Goal: Transaction & Acquisition: Purchase product/service

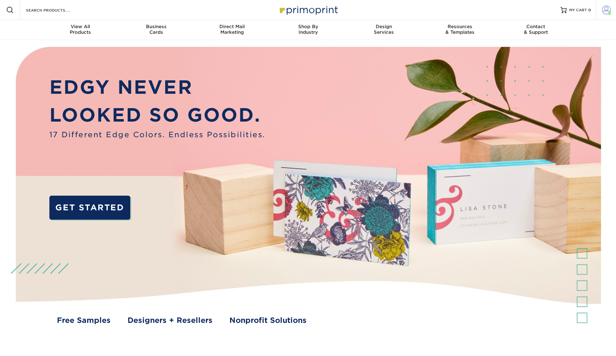
click at [607, 10] on span at bounding box center [606, 10] width 9 height 9
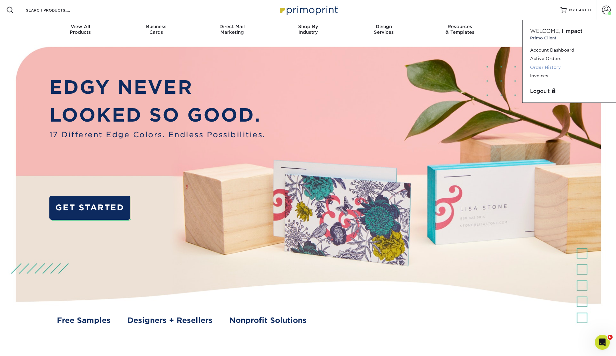
click at [552, 67] on link "Order History" at bounding box center [569, 67] width 78 height 8
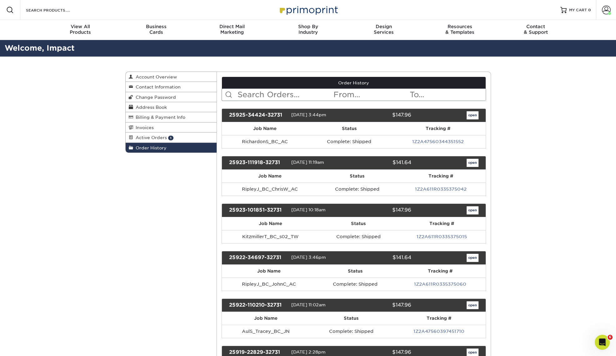
click at [284, 96] on input "text" at bounding box center [285, 95] width 96 height 12
type input "politarhos"
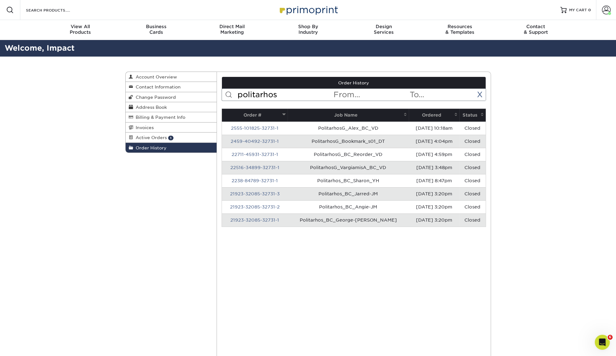
click at [424, 111] on th "Ordered" at bounding box center [434, 115] width 51 height 13
click at [428, 113] on th "Ordered" at bounding box center [434, 115] width 51 height 13
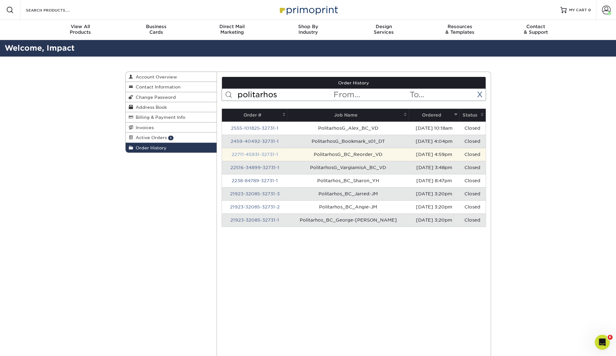
click at [261, 154] on link "22711-45931-32731-1" at bounding box center [254, 154] width 47 height 5
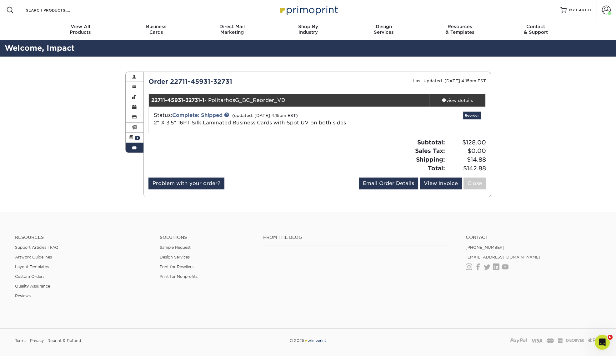
drag, startPoint x: 157, startPoint y: 122, endPoint x: 346, endPoint y: 125, distance: 188.9
click at [346, 125] on div "Status: Complete: Shipped (updated: 07/15/2022 4:15pm EST) 2" X 3.5" 16PT Silk …" at bounding box center [261, 119] width 224 height 15
drag, startPoint x: 346, startPoint y: 125, endPoint x: 353, endPoint y: 124, distance: 7.7
click at [353, 124] on div "Status: Complete: Shipped (updated: 07/15/2022 4:15pm EST) 2" X 3.5" 16PT Silk …" at bounding box center [261, 119] width 224 height 15
click at [345, 124] on span "2" X 3.5" 16PT Silk Laminated Business Cards with Spot UV on both sides" at bounding box center [250, 123] width 192 height 6
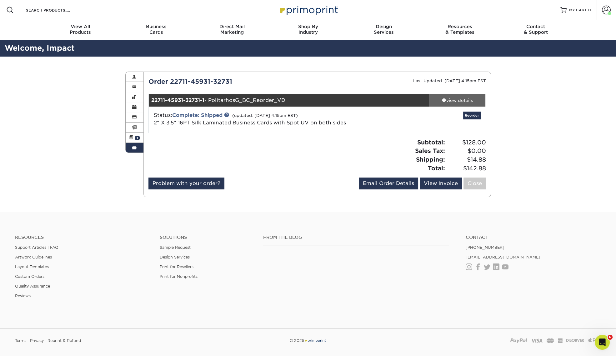
click at [459, 98] on div "view details" at bounding box center [458, 100] width 56 height 6
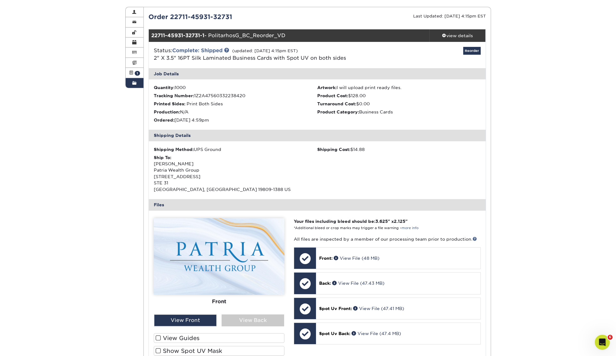
scroll to position [78, 0]
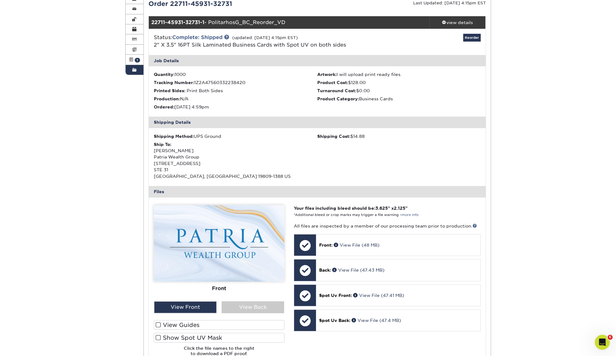
drag, startPoint x: 153, startPoint y: 45, endPoint x: 356, endPoint y: 47, distance: 202.3
click at [356, 47] on div "Status: Complete: Shipped (updated: 07/15/2022 4:15pm EST) 2" X 3.5" 16PT Silk …" at bounding box center [261, 41] width 224 height 15
drag, startPoint x: 356, startPoint y: 47, endPoint x: 361, endPoint y: 42, distance: 7.5
click at [361, 42] on div "Status: Complete: Shipped (updated: 07/15/2022 4:15pm EST) 2" X 3.5" 16PT Silk …" at bounding box center [261, 41] width 224 height 15
click at [351, 43] on div "Status: Complete: Shipped (updated: 07/15/2022 4:15pm EST) 2" X 3.5" 16PT Silk …" at bounding box center [261, 41] width 224 height 15
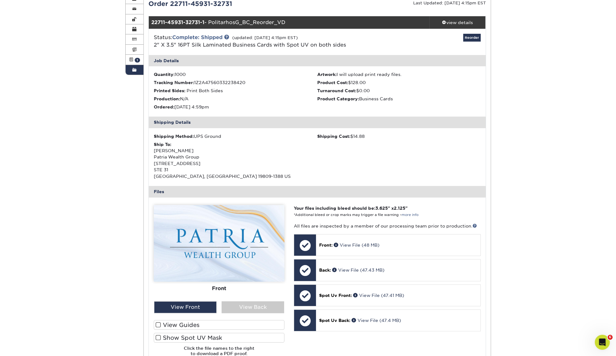
scroll to position [117, 0]
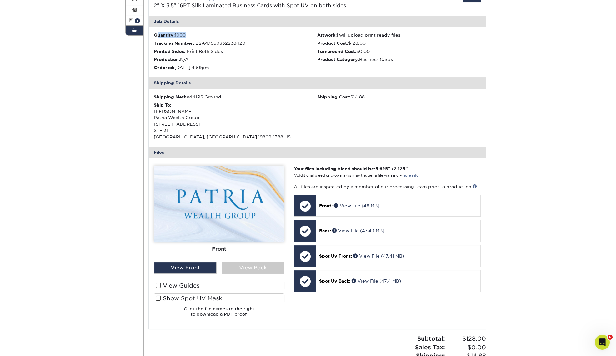
drag, startPoint x: 188, startPoint y: 37, endPoint x: 156, endPoint y: 36, distance: 32.2
click at [156, 36] on li "Quantity: 1000" at bounding box center [236, 35] width 164 height 6
drag, startPoint x: 156, startPoint y: 36, endPoint x: 235, endPoint y: 103, distance: 103.6
click at [235, 103] on div "Ship To: George Politarhos Patria Wealth Group 501 SILVERSIDE RD STE 31 WILMING…" at bounding box center [236, 121] width 164 height 38
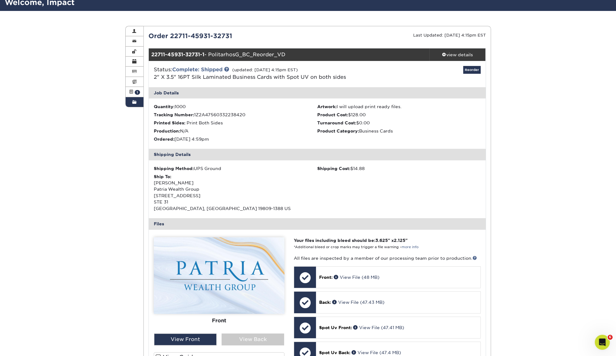
scroll to position [39, 0]
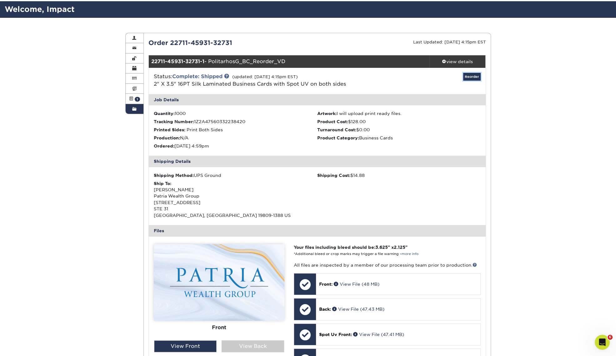
click at [470, 74] on link "Reorder" at bounding box center [472, 77] width 18 height 8
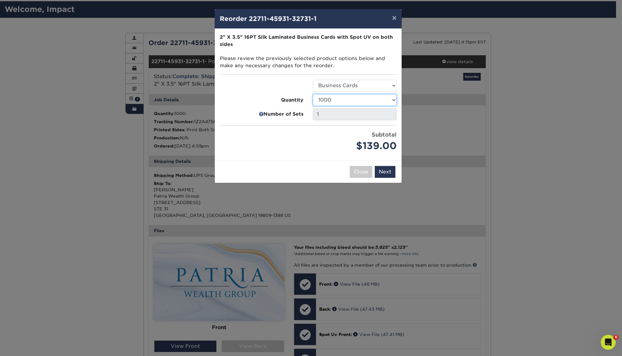
click at [384, 98] on select "500 1000 2500 5000 10000" at bounding box center [355, 100] width 84 height 12
select select "f593fda3-2d5c-4b9e-9c2c-6197b899ae74"
click at [313, 94] on select "500 1000 2500 5000 10000" at bounding box center [355, 100] width 84 height 12
click at [381, 102] on select "500 1000 2500 5000 10000" at bounding box center [355, 100] width 84 height 12
click at [313, 94] on select "500 1000 2500 5000 10000" at bounding box center [355, 100] width 84 height 12
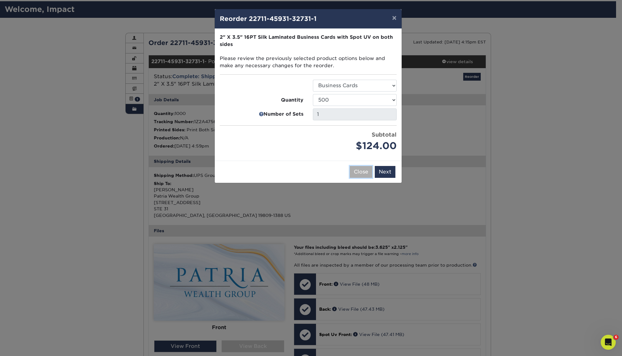
click at [363, 172] on button "Close" at bounding box center [361, 172] width 23 height 12
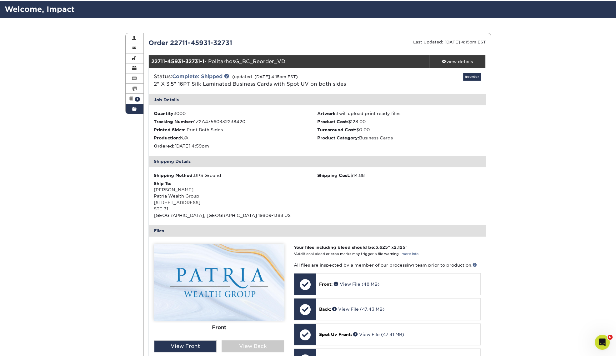
scroll to position [0, 0]
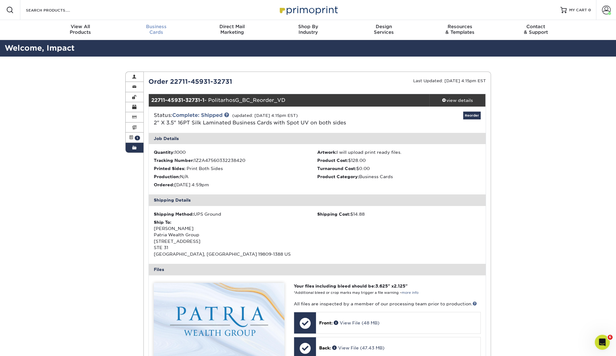
click at [160, 33] on div "Business Cards" at bounding box center [156, 29] width 76 height 11
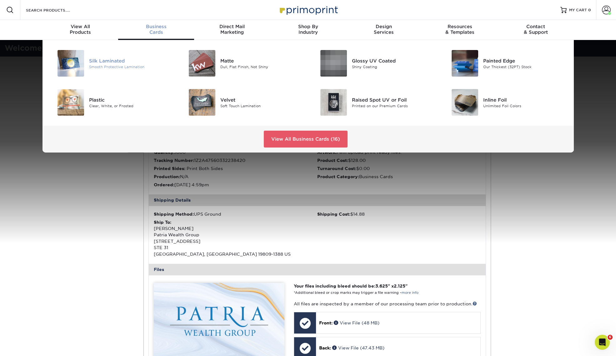
click at [75, 61] on img at bounding box center [71, 63] width 27 height 27
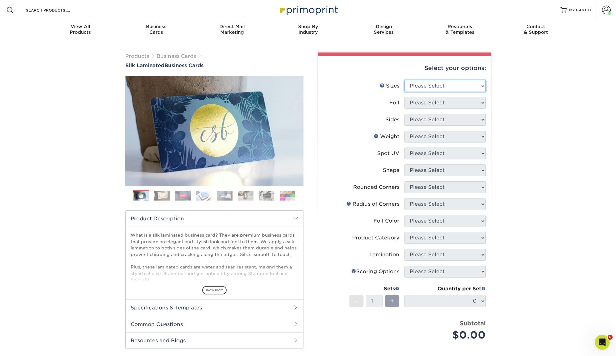
click at [464, 87] on select "Please Select 1.5" x 3.5" - Mini 1.75" x 3.5" - Mini 2" x 2" - Square 2" x 3" -…" at bounding box center [445, 86] width 81 height 12
select select "2.00x3.50"
click at [405, 80] on select "Please Select 1.5" x 3.5" - Mini 1.75" x 3.5" - Mini 2" x 2" - Square 2" x 3" -…" at bounding box center [445, 86] width 81 height 12
click at [462, 103] on select "Please Select Yes No" at bounding box center [445, 103] width 81 height 12
select select "0"
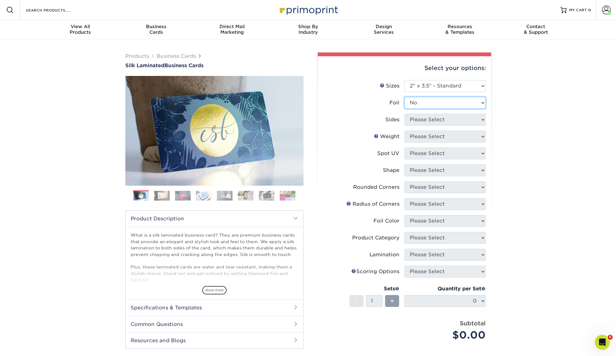
click at [405, 97] on select "Please Select Yes No" at bounding box center [445, 103] width 81 height 12
click at [451, 119] on select "Please Select Print Both Sides Print Front Only" at bounding box center [445, 120] width 81 height 12
select select "13abbda7-1d64-4f25-8bb2-c179b224825d"
click at [405, 114] on select "Please Select Print Both Sides Print Front Only" at bounding box center [445, 120] width 81 height 12
click at [456, 139] on select "Please Select 16PT" at bounding box center [445, 137] width 81 height 12
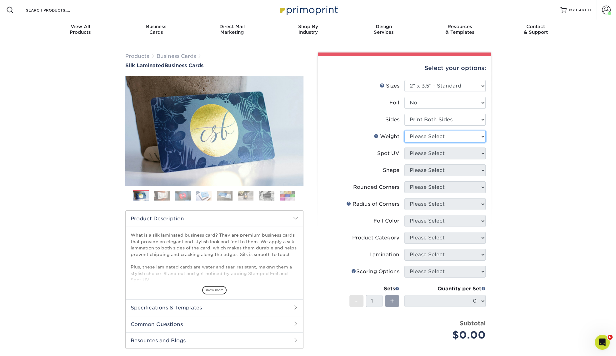
select select "16PT"
click at [405, 131] on select "Please Select 16PT" at bounding box center [445, 137] width 81 height 12
click at [455, 151] on select "Please Select No Spot UV Front and Back (Both Sides) Front Only Back Only" at bounding box center [445, 154] width 81 height 12
select select "0"
click at [405, 148] on select "Please Select No Spot UV Front and Back (Both Sides) Front Only Back Only" at bounding box center [445, 154] width 81 height 12
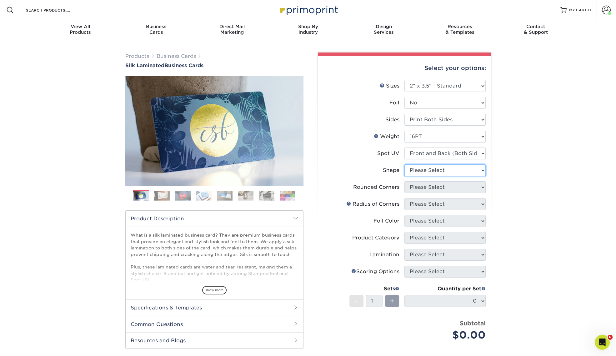
click at [455, 170] on select "Please Select Standard" at bounding box center [445, 170] width 81 height 12
select select "standard"
click at [405, 164] on select "Please Select Standard" at bounding box center [445, 170] width 81 height 12
click at [607, 9] on span at bounding box center [606, 10] width 9 height 9
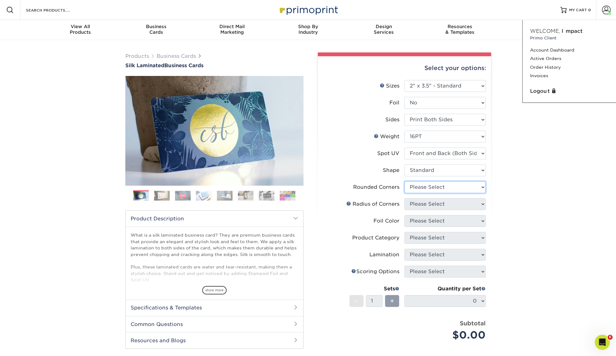
click at [458, 187] on select "Please Select Yes - Round 2 Corners Yes - Round 4 Corners No" at bounding box center [445, 187] width 81 height 12
select select "0"
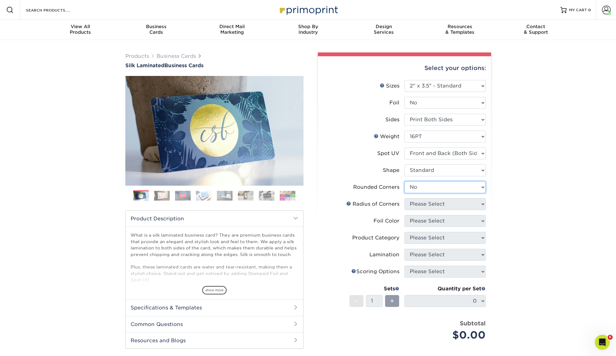
click at [405, 181] on select "Please Select Yes - Round 2 Corners Yes - Round 4 Corners No" at bounding box center [445, 187] width 81 height 12
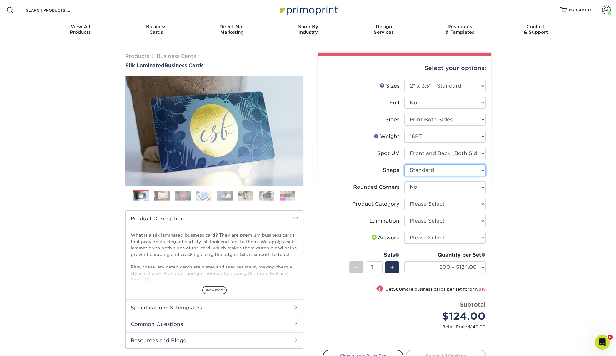
click at [441, 172] on select "Please Select Standard" at bounding box center [445, 170] width 81 height 12
click at [466, 169] on select "Please Select Standard" at bounding box center [445, 170] width 81 height 12
click at [468, 199] on select "Please Select Business Cards" at bounding box center [445, 204] width 81 height 12
select select "3b5148f1-0588-4f88-a218-97bcfdce65c1"
click at [405, 198] on select "Please Select Business Cards" at bounding box center [445, 204] width 81 height 12
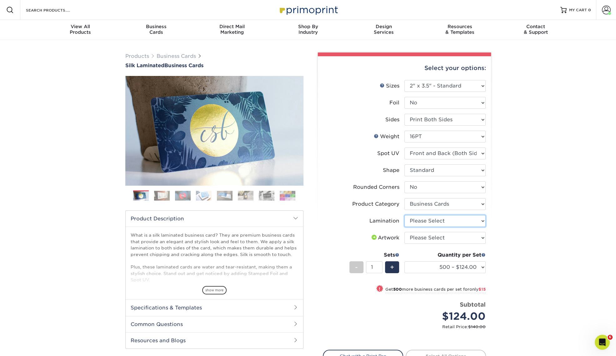
click at [457, 220] on select "Please Select Silk" at bounding box center [445, 221] width 81 height 12
select select "ccacb42f-45f7-42d3-bbd3-7c8421cf37f0"
click at [405, 215] on select "Please Select Silk" at bounding box center [445, 221] width 81 height 12
click at [451, 238] on select "Please Select I will upload files I need a design - $100" at bounding box center [445, 238] width 81 height 12
select select "upload"
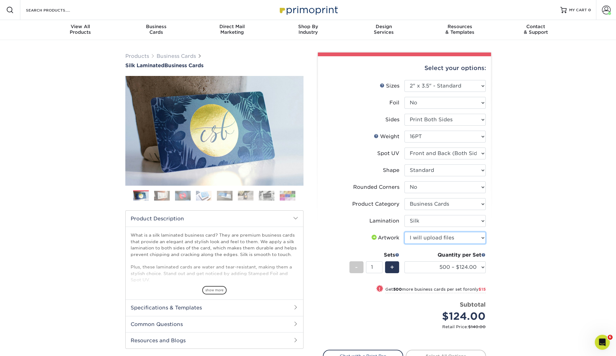
click at [405, 232] on select "Please Select I will upload files I need a design - $100" at bounding box center [445, 238] width 81 height 12
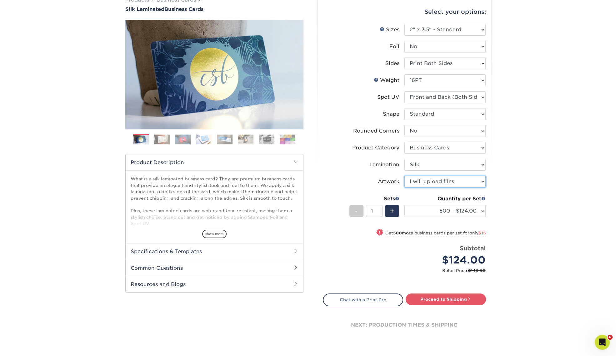
scroll to position [78, 0]
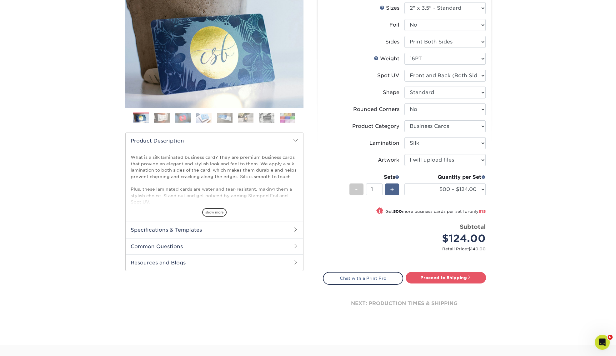
click at [390, 191] on span "+" at bounding box center [392, 189] width 4 height 9
type input "2"
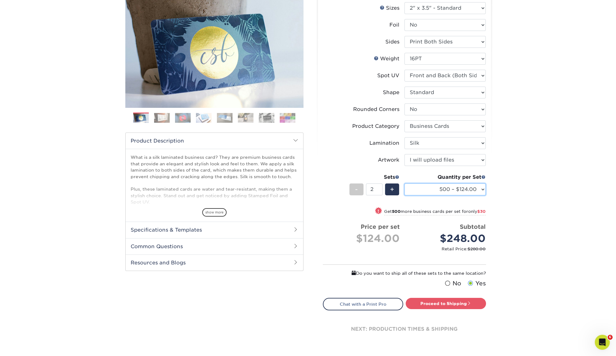
click at [481, 189] on select "500 – $124.00 1000 – $139.00 2500 – $341.00 5000 – $571.00 10000 – $1028.00" at bounding box center [445, 190] width 81 height 12
select select "1000 – $139.00"
click at [405, 184] on select "500 – $124.00 1000 – $139.00 2500 – $341.00 5000 – $571.00 10000 – $1028.00" at bounding box center [445, 190] width 81 height 12
click at [358, 190] on span "-" at bounding box center [356, 189] width 3 height 9
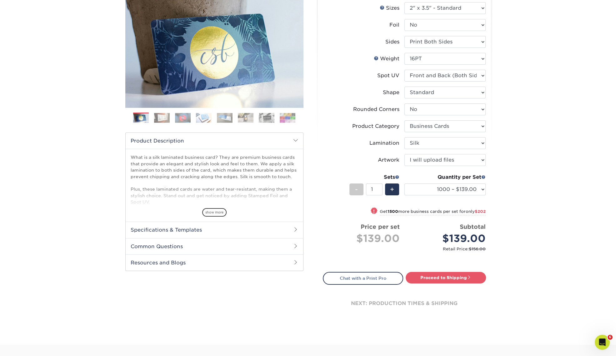
click at [397, 175] on span at bounding box center [397, 177] width 4 height 4
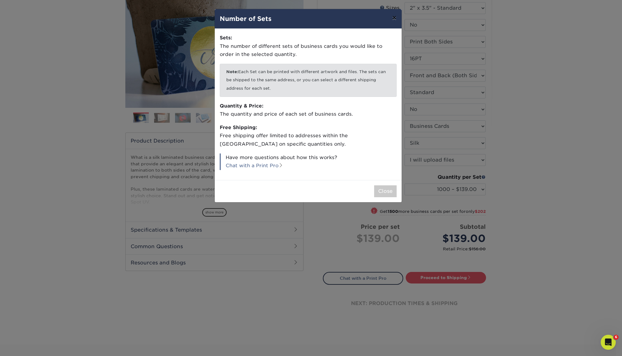
click at [394, 19] on button "×" at bounding box center [394, 18] width 14 height 18
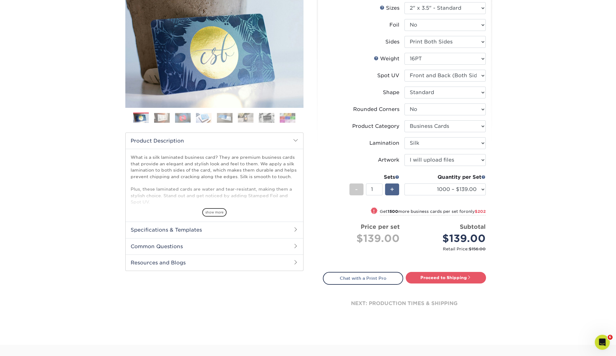
click at [392, 188] on span "+" at bounding box center [392, 189] width 4 height 9
type input "2"
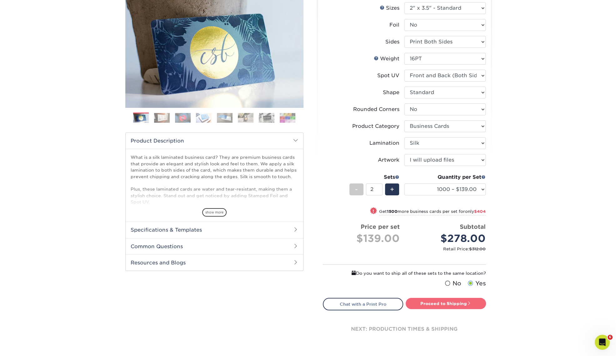
drag, startPoint x: 445, startPoint y: 305, endPoint x: 450, endPoint y: 302, distance: 5.7
click at [445, 305] on link "Proceed to Shipping" at bounding box center [446, 303] width 80 height 11
type input "Set 1"
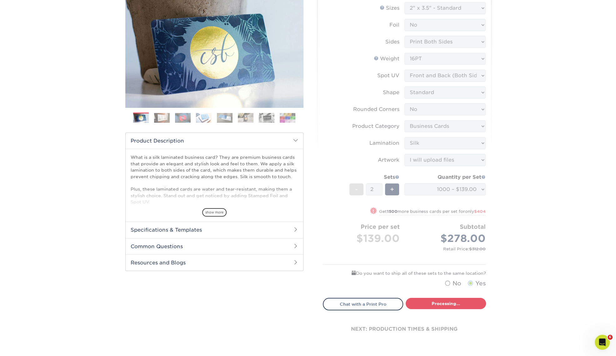
select select "cb454609-49fa-4780-9579-c9522ab991d3"
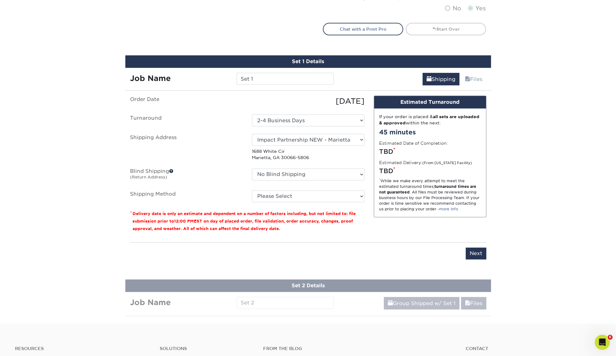
scroll to position [236, 0]
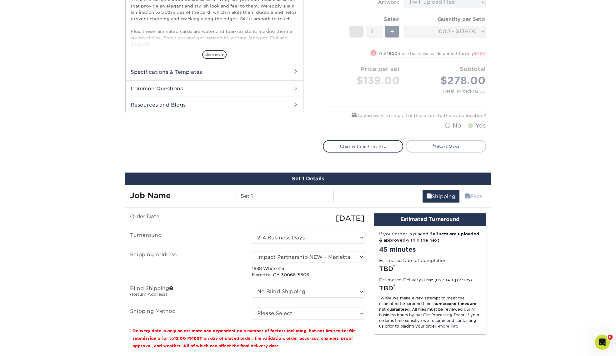
click at [446, 147] on link "Start Over" at bounding box center [446, 146] width 80 height 13
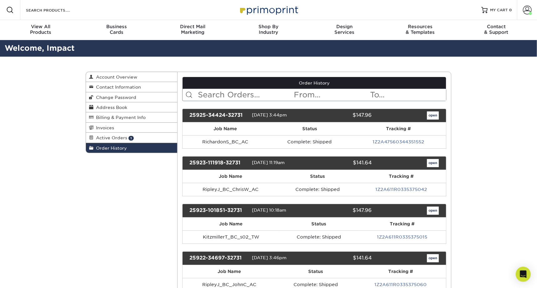
click at [263, 95] on input "text" at bounding box center [246, 95] width 96 height 12
type input "politarhos"
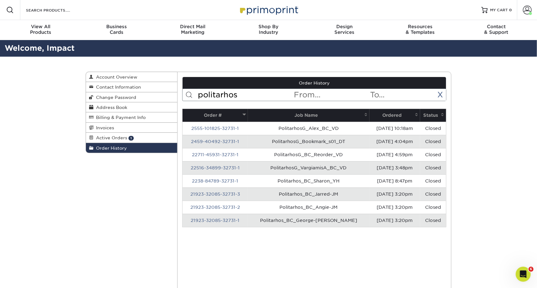
click at [371, 113] on th "Ordered" at bounding box center [395, 115] width 51 height 13
click at [378, 113] on th "Ordered" at bounding box center [395, 115] width 51 height 13
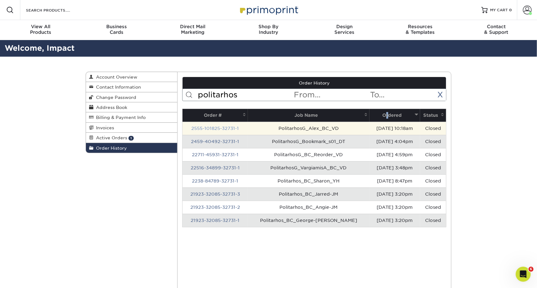
click at [233, 129] on link "2555-101825-32731-1" at bounding box center [215, 128] width 48 height 5
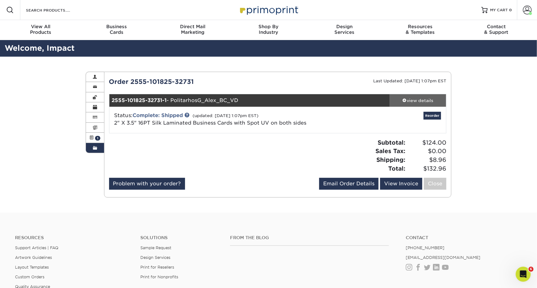
click at [422, 99] on div "view details" at bounding box center [418, 100] width 56 height 6
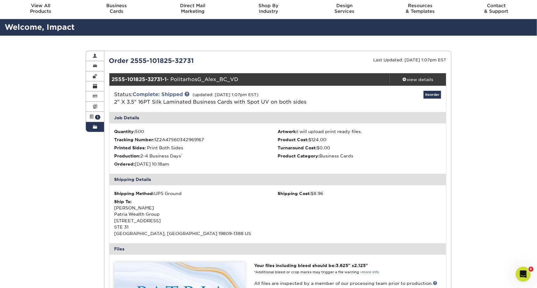
scroll to position [39, 0]
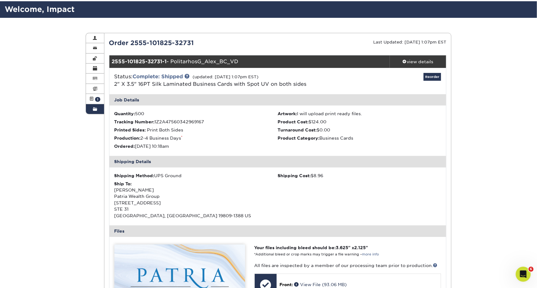
click at [24, 43] on div "Order History Account Overview Contact Information Change Password Address Book…" at bounding box center [268, 253] width 537 height 470
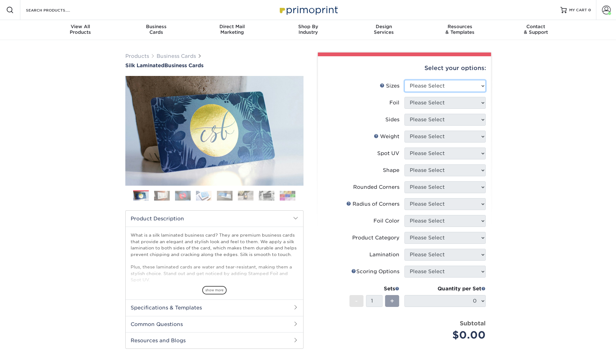
click at [450, 88] on select "Please Select 1.5" x 3.5" - Mini 1.75" x 3.5" - Mini 2" x 2" - Square 2" x 3" -…" at bounding box center [445, 86] width 81 height 12
select select "2.00x3.50"
click at [405, 80] on select "Please Select 1.5" x 3.5" - Mini 1.75" x 3.5" - Mini 2" x 2" - Square 2" x 3" -…" at bounding box center [445, 86] width 81 height 12
click at [447, 105] on select "Please Select Yes No" at bounding box center [445, 103] width 81 height 12
select select "0"
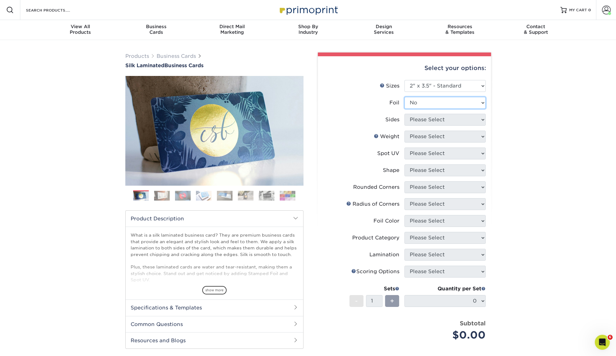
click at [405, 97] on select "Please Select Yes No" at bounding box center [445, 103] width 81 height 12
click at [446, 119] on select "Please Select Print Both Sides Print Front Only" at bounding box center [445, 120] width 81 height 12
select select "13abbda7-1d64-4f25-8bb2-c179b224825d"
click at [405, 114] on select "Please Select Print Both Sides Print Front Only" at bounding box center [445, 120] width 81 height 12
click at [455, 139] on select "Please Select 16PT" at bounding box center [445, 137] width 81 height 12
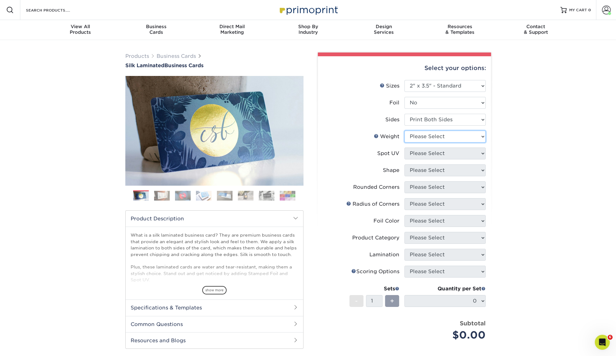
select select "16PT"
click at [405, 131] on select "Please Select 16PT" at bounding box center [445, 137] width 81 height 12
click at [451, 152] on select "Please Select No Spot UV Front and Back (Both Sides) Front Only Back Only" at bounding box center [445, 154] width 81 height 12
select select "0"
click at [405, 148] on select "Please Select No Spot UV Front and Back (Both Sides) Front Only Back Only" at bounding box center [445, 154] width 81 height 12
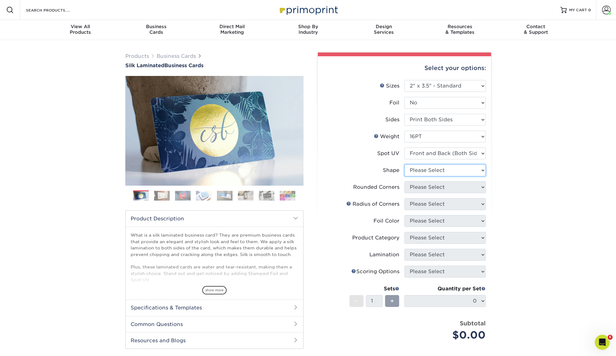
click at [453, 175] on select "Please Select Standard" at bounding box center [445, 170] width 81 height 12
select select "standard"
click at [405, 164] on select "Please Select Standard" at bounding box center [445, 170] width 81 height 12
click at [450, 188] on select "Please Select Yes - Round 2 Corners Yes - Round 4 Corners No" at bounding box center [445, 187] width 81 height 12
select select "0"
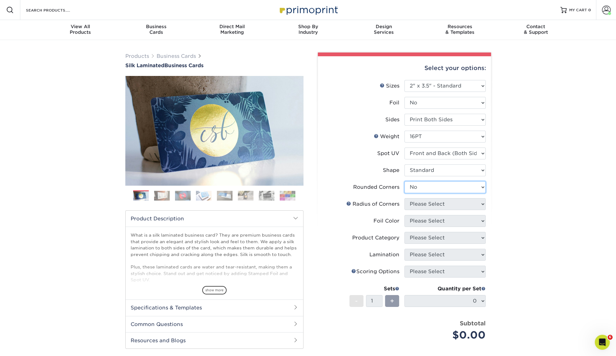
click at [405, 181] on select "Please Select Yes - Round 2 Corners Yes - Round 4 Corners No" at bounding box center [445, 187] width 81 height 12
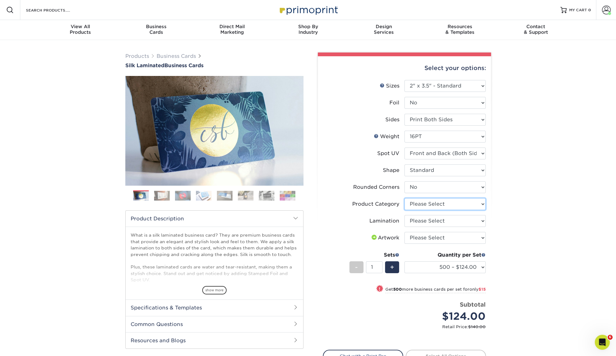
click at [464, 206] on select "Please Select Business Cards" at bounding box center [445, 204] width 81 height 12
select select "3b5148f1-0588-4f88-a218-97bcfdce65c1"
click at [405, 198] on select "Please Select Business Cards" at bounding box center [445, 204] width 81 height 12
click at [458, 222] on select "Please Select Silk" at bounding box center [445, 221] width 81 height 12
select select "ccacb42f-45f7-42d3-bbd3-7c8421cf37f0"
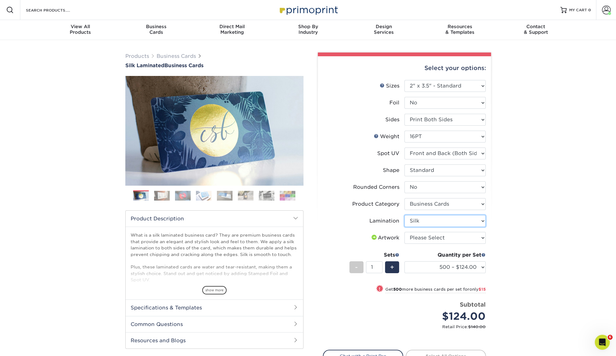
click at [405, 215] on select "Please Select Silk" at bounding box center [445, 221] width 81 height 12
click at [460, 237] on select "Please Select I will upload files I need a design - $100" at bounding box center [445, 238] width 81 height 12
select select "upload"
click at [405, 232] on select "Please Select I will upload files I need a design - $100" at bounding box center [445, 238] width 81 height 12
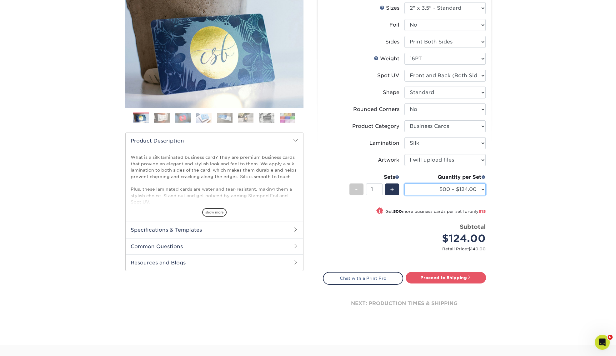
click at [477, 189] on select "500 – $124.00 1000 – $139.00 2500 – $341.00 5000 – $571.00 10000 – $1028.00" at bounding box center [445, 190] width 81 height 12
select select "1000 – $139.00"
click at [405, 184] on select "500 – $124.00 1000 – $139.00 2500 – $341.00 5000 – $571.00 10000 – $1028.00" at bounding box center [445, 190] width 81 height 12
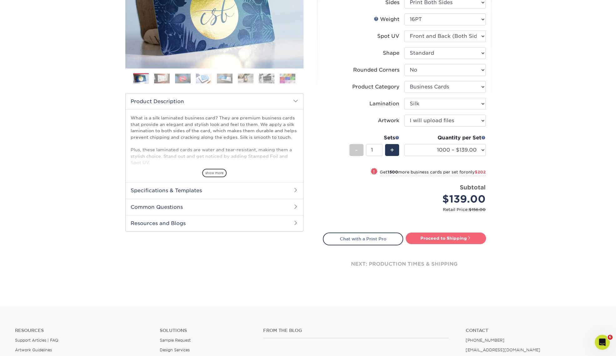
click at [464, 239] on link "Proceed to Shipping" at bounding box center [446, 238] width 80 height 11
type input "Set 1"
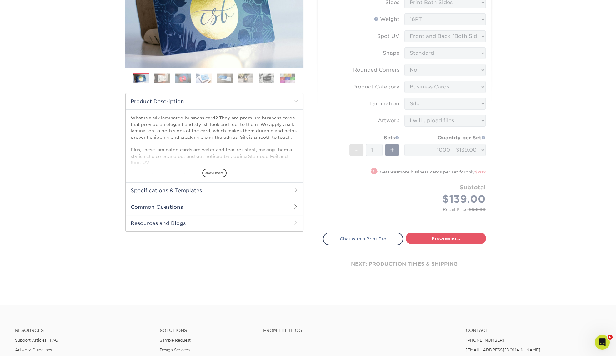
select select "cb454609-49fa-4780-9579-c9522ab991d3"
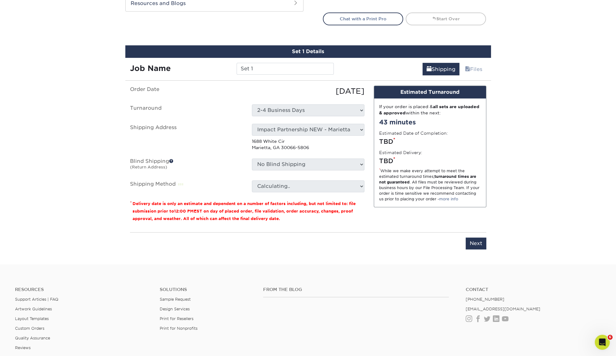
scroll to position [366, 0]
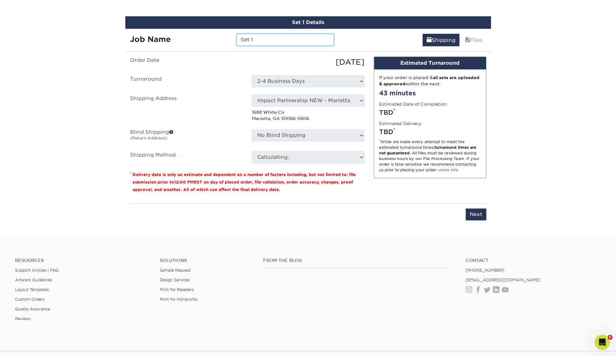
drag, startPoint x: 264, startPoint y: 38, endPoint x: 239, endPoint y: 39, distance: 24.4
click at [239, 39] on input "Set 1" at bounding box center [285, 40] width 97 height 12
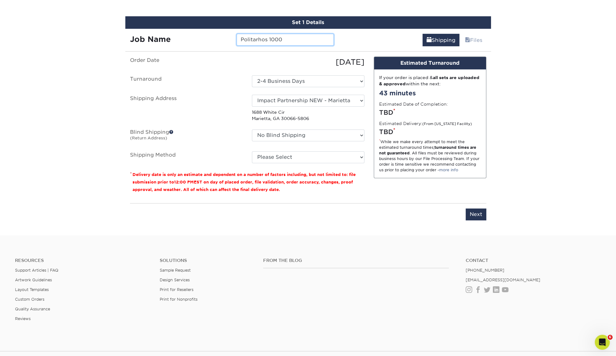
type input "Politarhos 1000"
click at [333, 102] on select "Select One [PERSON_NAME] - Palm Spring, Suite 3 [PERSON_NAME] - 7350 W. College…" at bounding box center [308, 101] width 113 height 12
select select "263249"
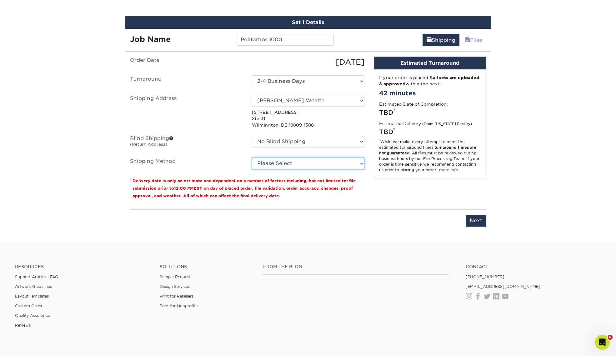
click at [285, 164] on select "Please Select Ground Shipping (+$8.96) 3 Day Shipping Service (+$15.34) 2 Day A…" at bounding box center [308, 164] width 113 height 12
select select "03"
click at [252, 158] on select "Please Select Ground Shipping (+$8.96) 3 Day Shipping Service (+$15.34) 2 Day A…" at bounding box center [308, 164] width 113 height 12
drag, startPoint x: 288, startPoint y: 42, endPoint x: 294, endPoint y: 39, distance: 7.1
click at [288, 42] on input "Politarhos 1000" at bounding box center [285, 40] width 97 height 12
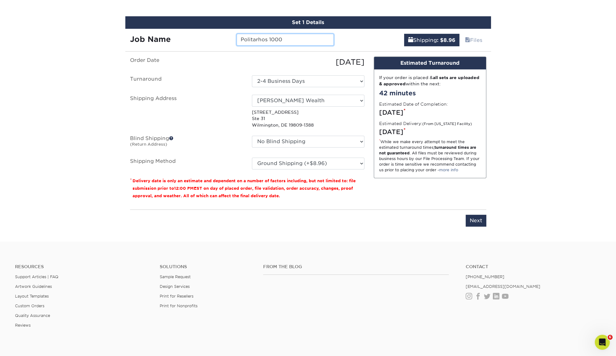
drag, startPoint x: 244, startPoint y: 41, endPoint x: 207, endPoint y: 43, distance: 36.6
click at [207, 43] on div "Job Name Politarhos 1000" at bounding box center [232, 40] width 214 height 12
paste input "G_George_BC_s04_TW"
type input "PolitarhosG_George_BC_s04_TW"
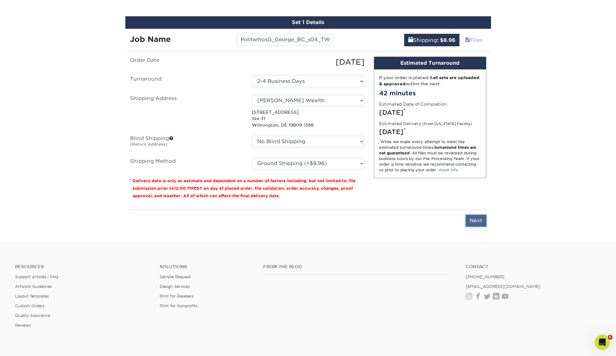
click at [476, 222] on input "Next" at bounding box center [476, 221] width 21 height 12
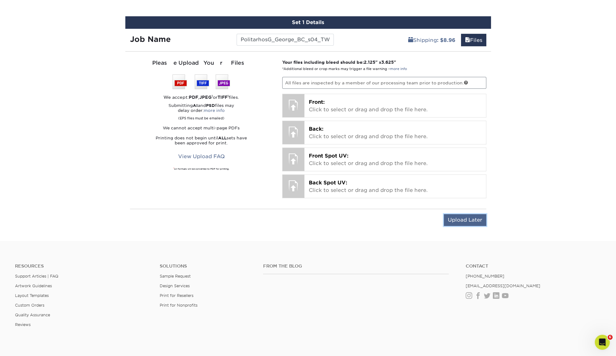
click at [465, 219] on input "Upload Later" at bounding box center [465, 220] width 43 height 12
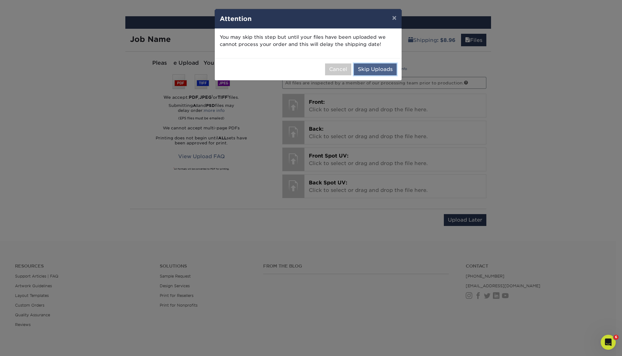
click at [377, 68] on button "Skip Uploads" at bounding box center [375, 69] width 43 height 12
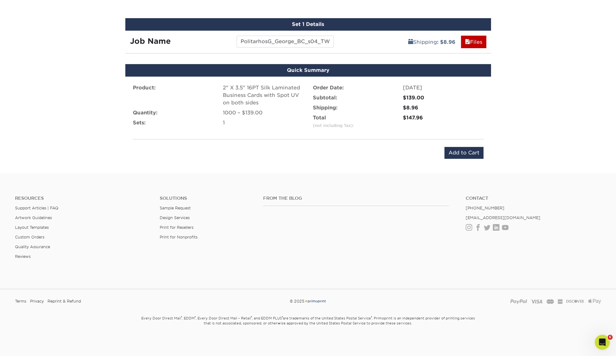
scroll to position [358, 0]
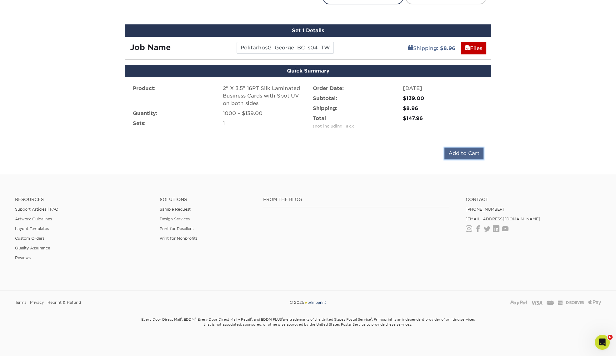
click at [467, 154] on input "Add to Cart" at bounding box center [464, 154] width 39 height 12
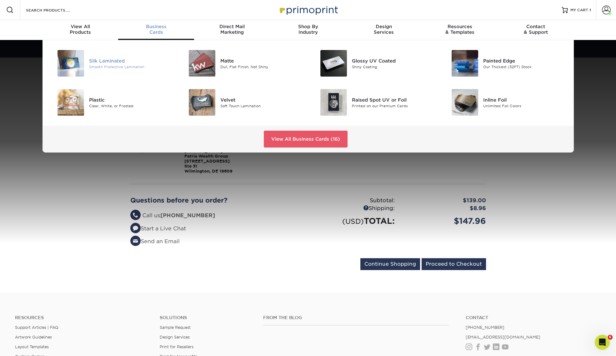
click at [71, 65] on img at bounding box center [71, 63] width 27 height 27
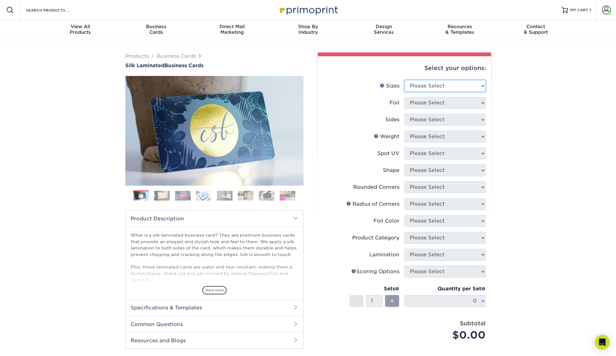
click at [445, 83] on select "Please Select 1.5" x 3.5" - Mini 1.75" x 3.5" - Mini 2" x 2" - Square 2" x 3" -…" at bounding box center [445, 86] width 81 height 12
select select "2.00x3.50"
click at [405, 80] on select "Please Select 1.5" x 3.5" - Mini 1.75" x 3.5" - Mini 2" x 2" - Square 2" x 3" -…" at bounding box center [445, 86] width 81 height 12
click at [448, 104] on select "Please Select Yes No" at bounding box center [445, 103] width 81 height 12
select select "0"
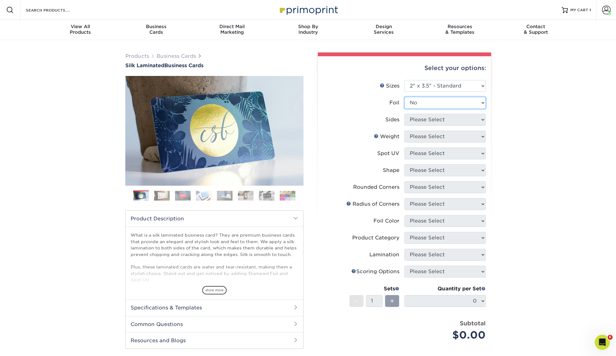
click at [405, 97] on select "Please Select Yes No" at bounding box center [445, 103] width 81 height 12
click at [444, 121] on select "Please Select Print Both Sides Print Front Only" at bounding box center [445, 120] width 81 height 12
select select "13abbda7-1d64-4f25-8bb2-c179b224825d"
click at [405, 114] on select "Please Select Print Both Sides Print Front Only" at bounding box center [445, 120] width 81 height 12
click at [446, 137] on select "Please Select 16PT" at bounding box center [445, 137] width 81 height 12
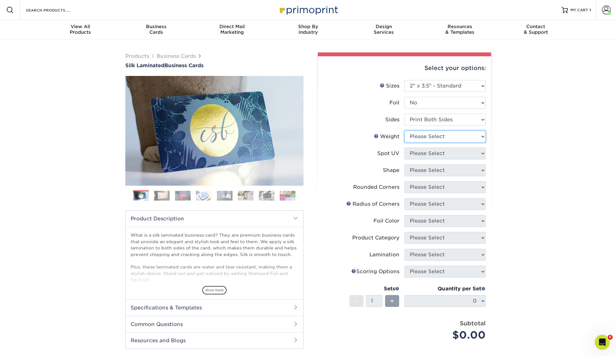
select select "16PT"
click at [405, 131] on select "Please Select 16PT" at bounding box center [445, 137] width 81 height 12
click at [444, 152] on select "Please Select No Spot UV Front and Back (Both Sides) Front Only Back Only" at bounding box center [445, 154] width 81 height 12
select select "0"
click at [405, 148] on select "Please Select No Spot UV Front and Back (Both Sides) Front Only Back Only" at bounding box center [445, 154] width 81 height 12
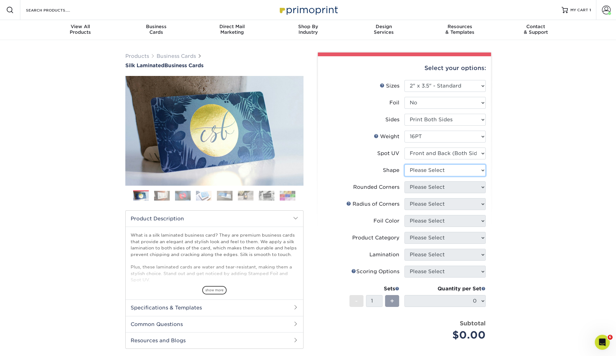
click at [445, 172] on select "Please Select Standard" at bounding box center [445, 170] width 81 height 12
select select "standard"
click at [405, 164] on select "Please Select Standard" at bounding box center [445, 170] width 81 height 12
click at [449, 186] on select "Please Select Yes - Round 2 Corners Yes - Round 4 Corners No" at bounding box center [445, 187] width 81 height 12
select select "0"
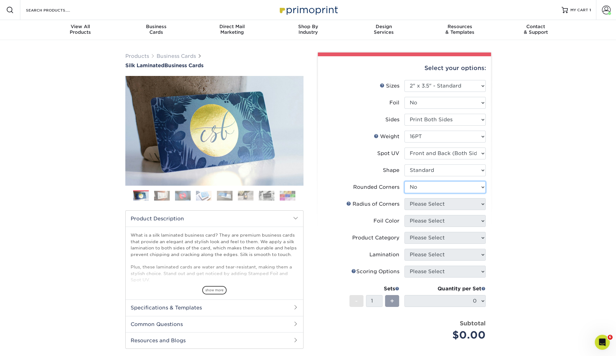
click at [405, 181] on select "Please Select Yes - Round 2 Corners Yes - Round 4 Corners No" at bounding box center [445, 187] width 81 height 12
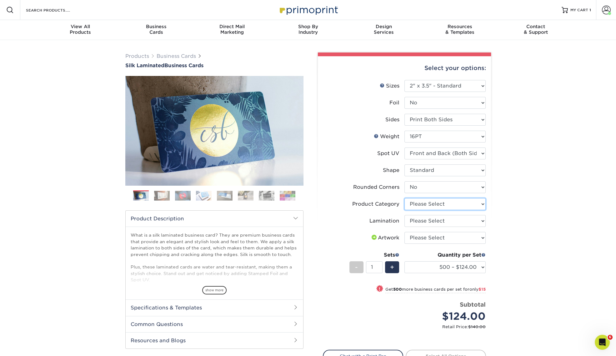
click at [454, 202] on select "Please Select Business Cards" at bounding box center [445, 204] width 81 height 12
select select "3b5148f1-0588-4f88-a218-97bcfdce65c1"
click at [405, 198] on select "Please Select Business Cards" at bounding box center [445, 204] width 81 height 12
click at [447, 221] on select "Please Select Silk" at bounding box center [445, 221] width 81 height 12
select select "ccacb42f-45f7-42d3-bbd3-7c8421cf37f0"
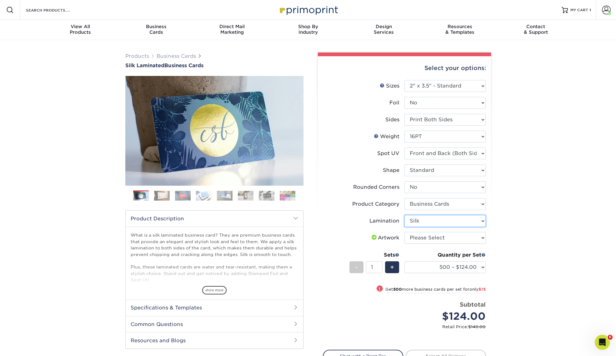
click at [405, 215] on select "Please Select Silk" at bounding box center [445, 221] width 81 height 12
click at [447, 239] on select "Please Select I will upload files I need a design - $100" at bounding box center [445, 238] width 81 height 12
select select "upload"
click at [405, 232] on select "Please Select I will upload files I need a design - $100" at bounding box center [445, 238] width 81 height 12
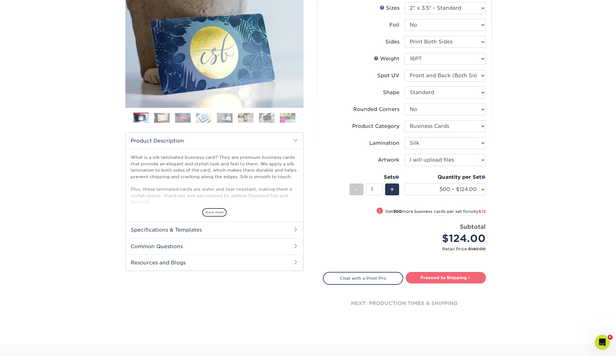
click at [467, 276] on link "Proceed to Shipping" at bounding box center [446, 277] width 80 height 11
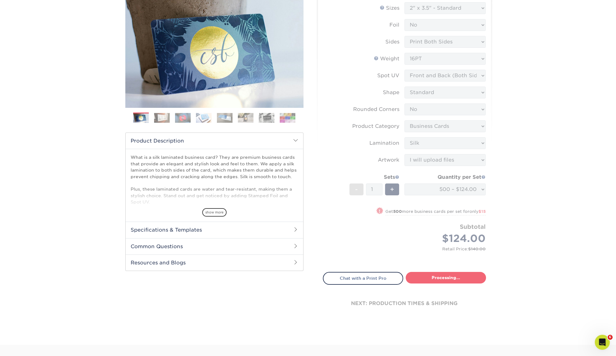
type input "Set 1"
select select "a02e7c76-bdf4-4cc9-8b1d-1aa03151ab1e"
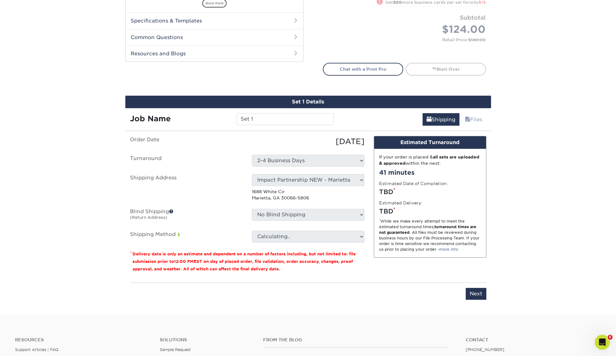
scroll to position [366, 0]
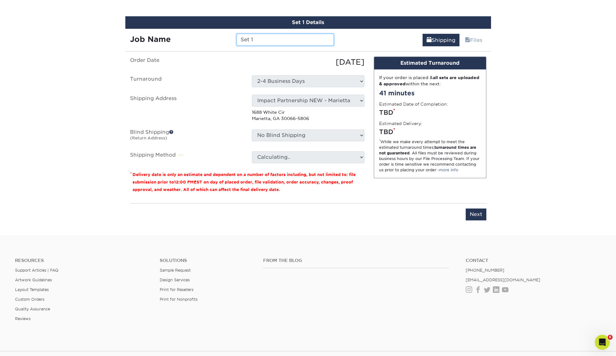
click at [275, 39] on input "Set 1" at bounding box center [285, 40] width 97 height 12
paste input "PolitarhosG_Angie_BC_s05_TW"
type input "PolitarhosG_Angie_BC_s05_TW"
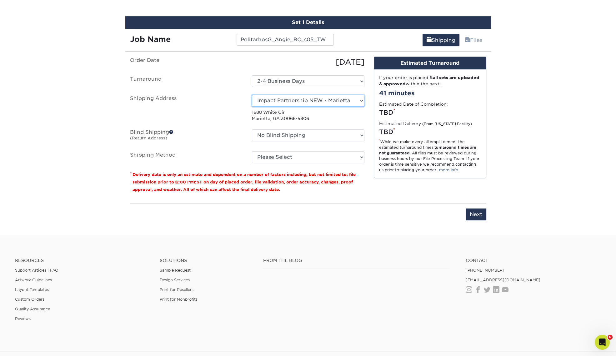
click at [285, 98] on select "Select One Andrew Hansen - Palm Spring, Suite 3 John McNamara - 7350 W. College…" at bounding box center [308, 101] width 113 height 12
select select "263249"
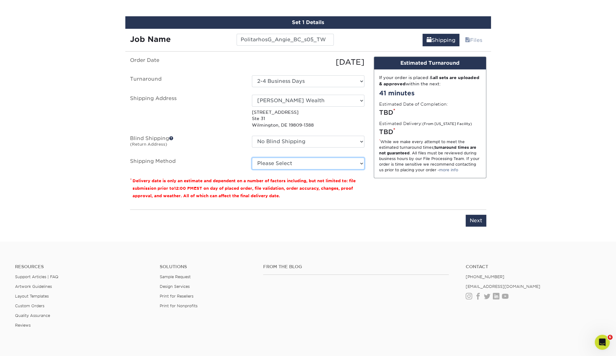
click at [278, 162] on select "Please Select Ground Shipping (+$8.96) 3 Day Shipping Service (+$15.34) 2 Day A…" at bounding box center [308, 164] width 113 height 12
select select "03"
click at [252, 158] on select "Please Select Ground Shipping (+$8.96) 3 Day Shipping Service (+$15.34) 2 Day A…" at bounding box center [308, 164] width 113 height 12
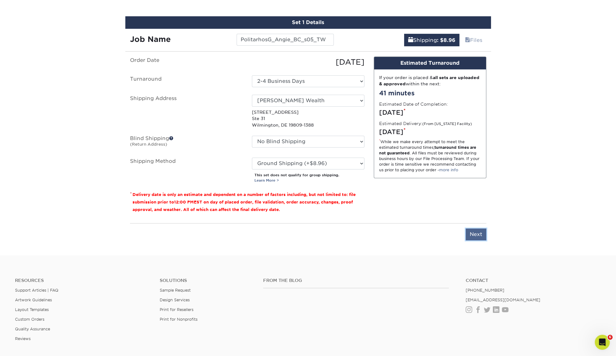
click at [479, 234] on input "Next" at bounding box center [476, 235] width 21 height 12
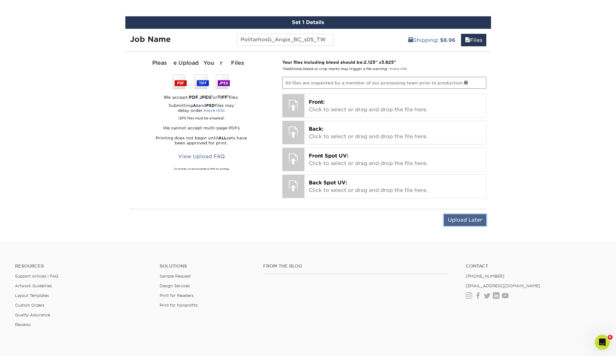
click at [471, 217] on input "Upload Later" at bounding box center [465, 220] width 43 height 12
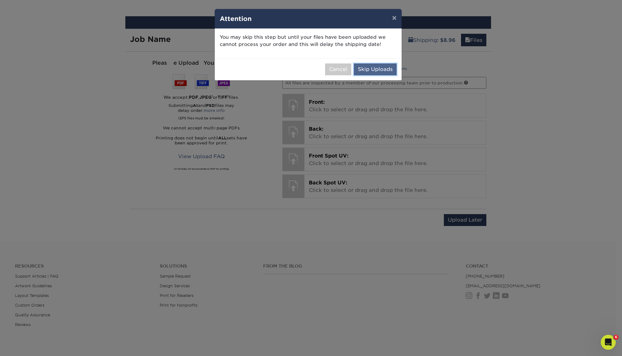
click at [381, 64] on button "Skip Uploads" at bounding box center [375, 69] width 43 height 12
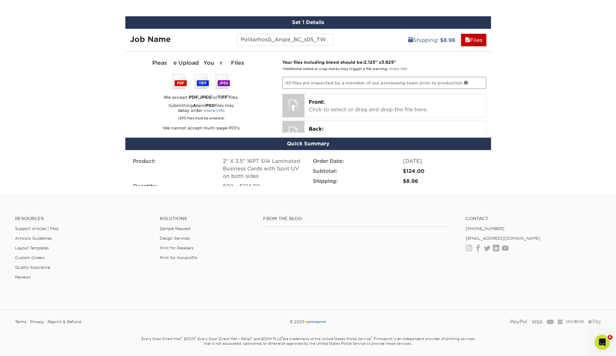
scroll to position [358, 0]
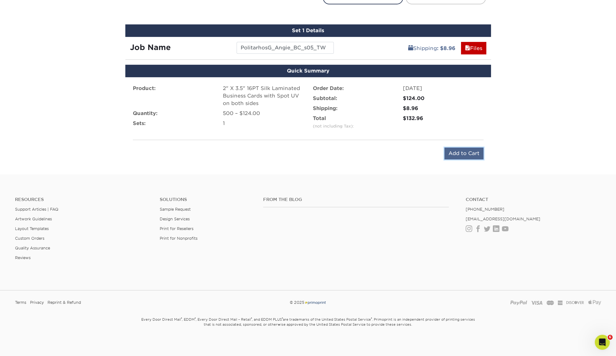
click at [472, 154] on input "Add to Cart" at bounding box center [464, 154] width 39 height 12
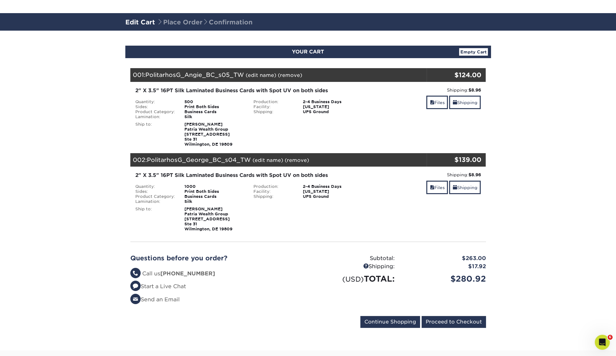
scroll to position [39, 0]
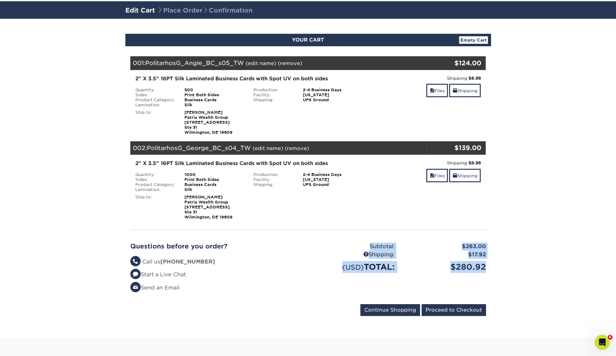
drag, startPoint x: 487, startPoint y: 267, endPoint x: 368, endPoint y: 246, distance: 120.5
click at [368, 246] on div "Subtotal: $263.00 Shipping: $17.92 (USD) TOTAL: $280.92" at bounding box center [399, 270] width 183 height 54
copy div "Subtotal: $263.00 Shipping: $17.92 (USD) TOTAL: $280.92"
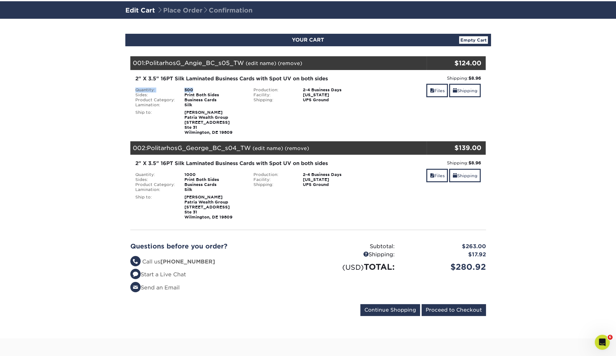
drag, startPoint x: 199, startPoint y: 89, endPoint x: 134, endPoint y: 90, distance: 65.0
click at [134, 90] on li "Quantity: 500" at bounding box center [190, 90] width 119 height 5
copy li "Quantity: 500"
click at [220, 84] on div "2" X 3.5" 16PT Silk Laminated Business Cards with Spot UV on both sides Quantit…" at bounding box center [249, 105] width 237 height 60
drag, startPoint x: 199, startPoint y: 88, endPoint x: 132, endPoint y: 77, distance: 68.9
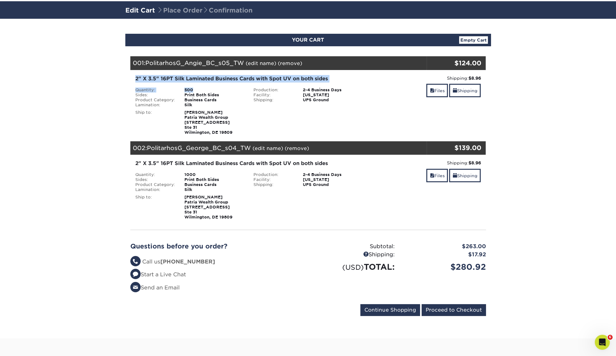
click at [132, 77] on div "2" X 3.5" 16PT Silk Laminated Business Cards with Spot UV on both sides Quantit…" at bounding box center [249, 105] width 237 height 60
copy div "2" X 3.5" 16PT Silk Laminated Business Cards with Spot UV on both sides Quantit…"
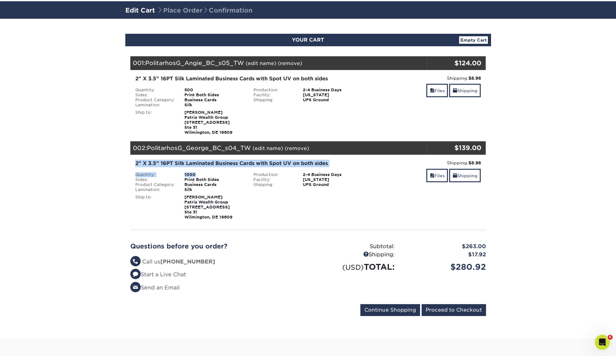
drag, startPoint x: 199, startPoint y: 175, endPoint x: 129, endPoint y: 163, distance: 72.0
click at [129, 163] on div "2" X 3.5" 16PT Silk Laminated Business Cards with Spot UV on both sides Quantit…" at bounding box center [308, 190] width 365 height 70
copy div "2" X 3.5" 16PT Silk Laminated Business Cards with Spot UV on both sides Quantit…"
click at [87, 134] on section "YOUR CART Empty Cart Your Cart is Empty View Account Active Orders Order Histor…" at bounding box center [308, 179] width 616 height 320
